Goal: Information Seeking & Learning: Learn about a topic

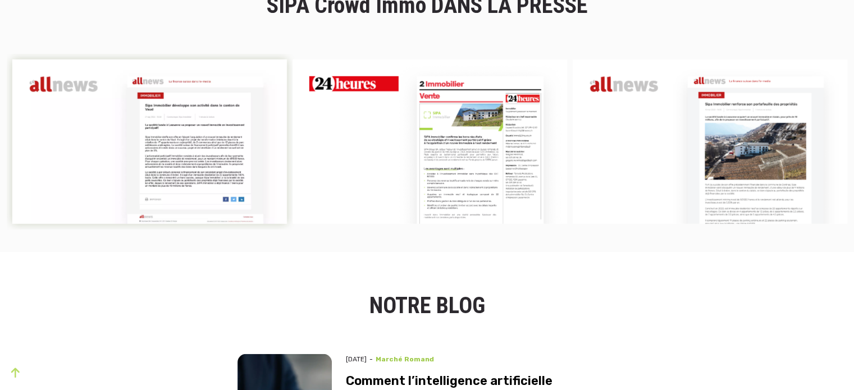
scroll to position [3243, 0]
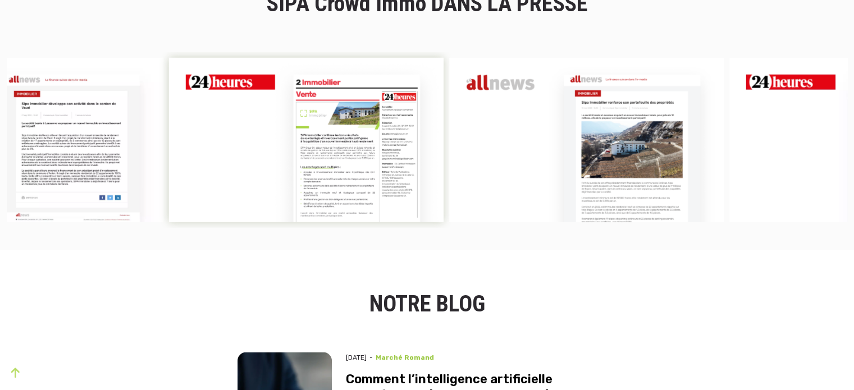
drag, startPoint x: 460, startPoint y: 155, endPoint x: 329, endPoint y: 145, distance: 131.7
click at [329, 145] on img at bounding box center [306, 140] width 275 height 164
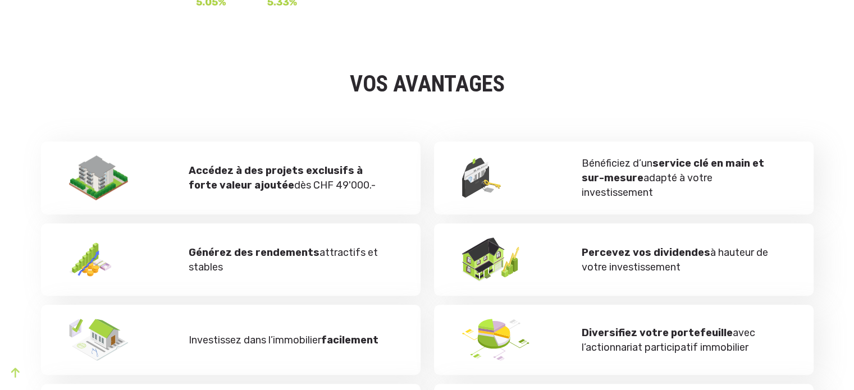
scroll to position [0, 0]
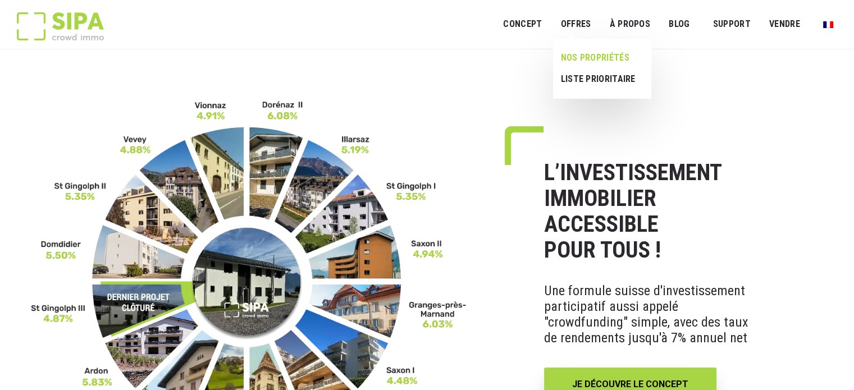
click at [591, 60] on link "NOS PROPRIÉTÉS" at bounding box center [597, 57] width 89 height 21
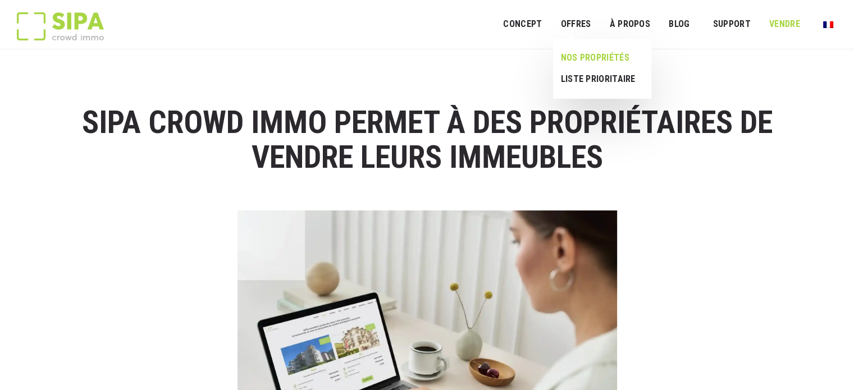
click at [582, 58] on link "NOS PROPRIÉTÉS" at bounding box center [597, 57] width 89 height 21
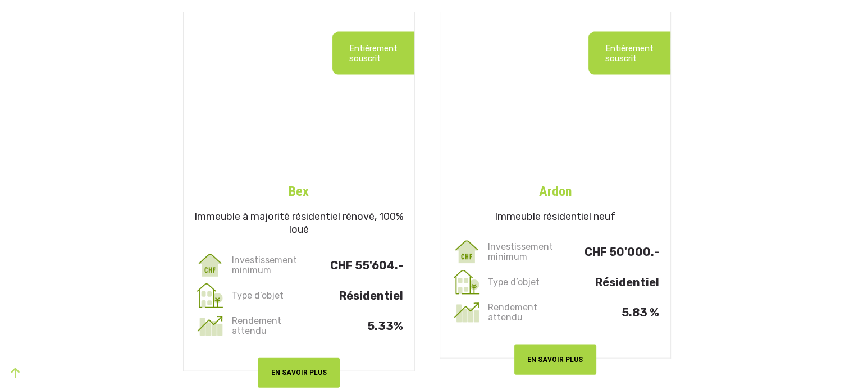
scroll to position [2320, 0]
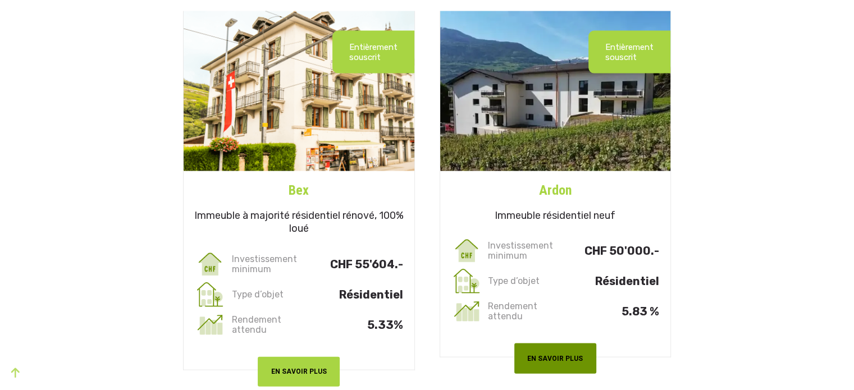
click at [541, 354] on button "EN SAVOIR PLUS" at bounding box center [555, 359] width 82 height 30
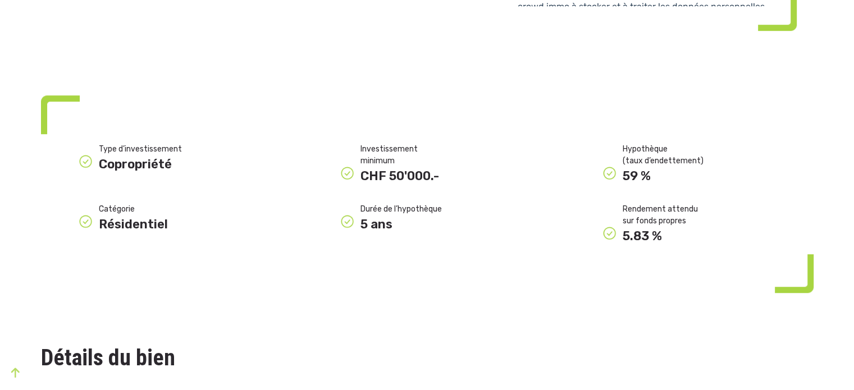
scroll to position [626, 0]
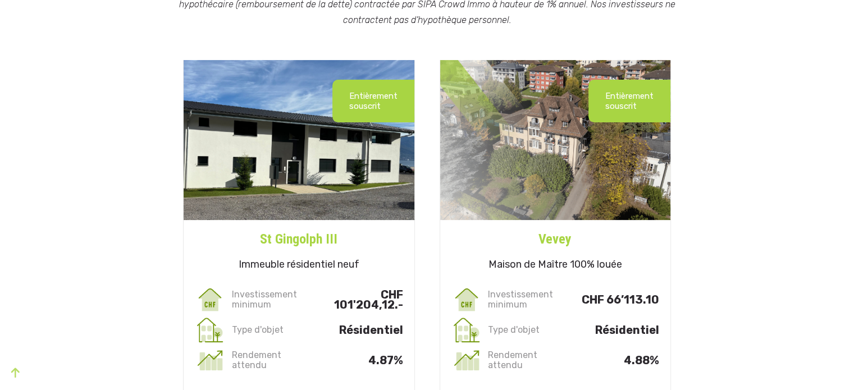
scroll to position [273, 0]
